Goal: Task Accomplishment & Management: Complete application form

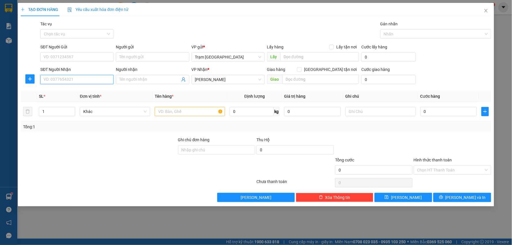
click at [60, 78] on input "SĐT Người Nhận" at bounding box center [76, 79] width 73 height 9
type input "0869506070"
click at [69, 88] on div "0869506070 - [PERSON_NAME]" at bounding box center [77, 91] width 66 height 6
type input "[PERSON_NAME]"
type input "km 31"
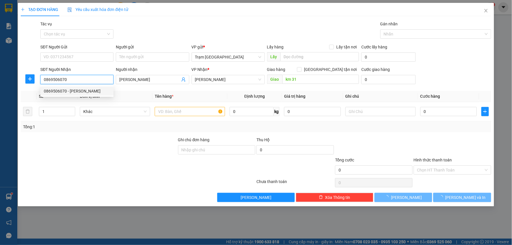
type input "40.000"
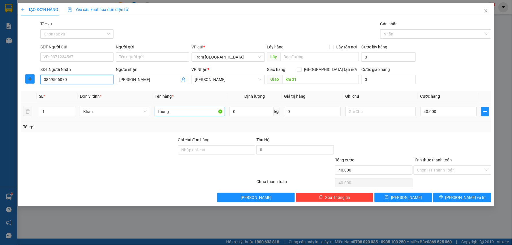
type input "0869506070"
drag, startPoint x: 176, startPoint y: 109, endPoint x: 65, endPoint y: 110, distance: 110.9
click at [65, 110] on tr "1 Khác thùng 0 kg 0 40.000" at bounding box center [256, 111] width 470 height 19
type input "kiện (cây dài quấn PE - đen)"
type input "5"
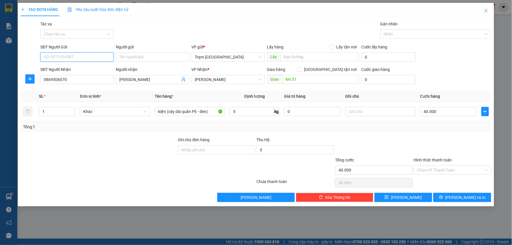
click at [88, 58] on input "SĐT Người Gửi" at bounding box center [76, 56] width 73 height 9
type input "0915050397"
drag, startPoint x: 470, startPoint y: 198, endPoint x: 464, endPoint y: 189, distance: 10.5
click at [470, 197] on span "[PERSON_NAME] và In" at bounding box center [465, 197] width 40 height 6
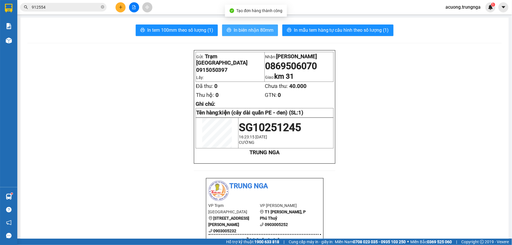
click at [254, 30] on span "In biên nhận 80mm" at bounding box center [254, 29] width 40 height 7
